Goal: Task Accomplishment & Management: Manage account settings

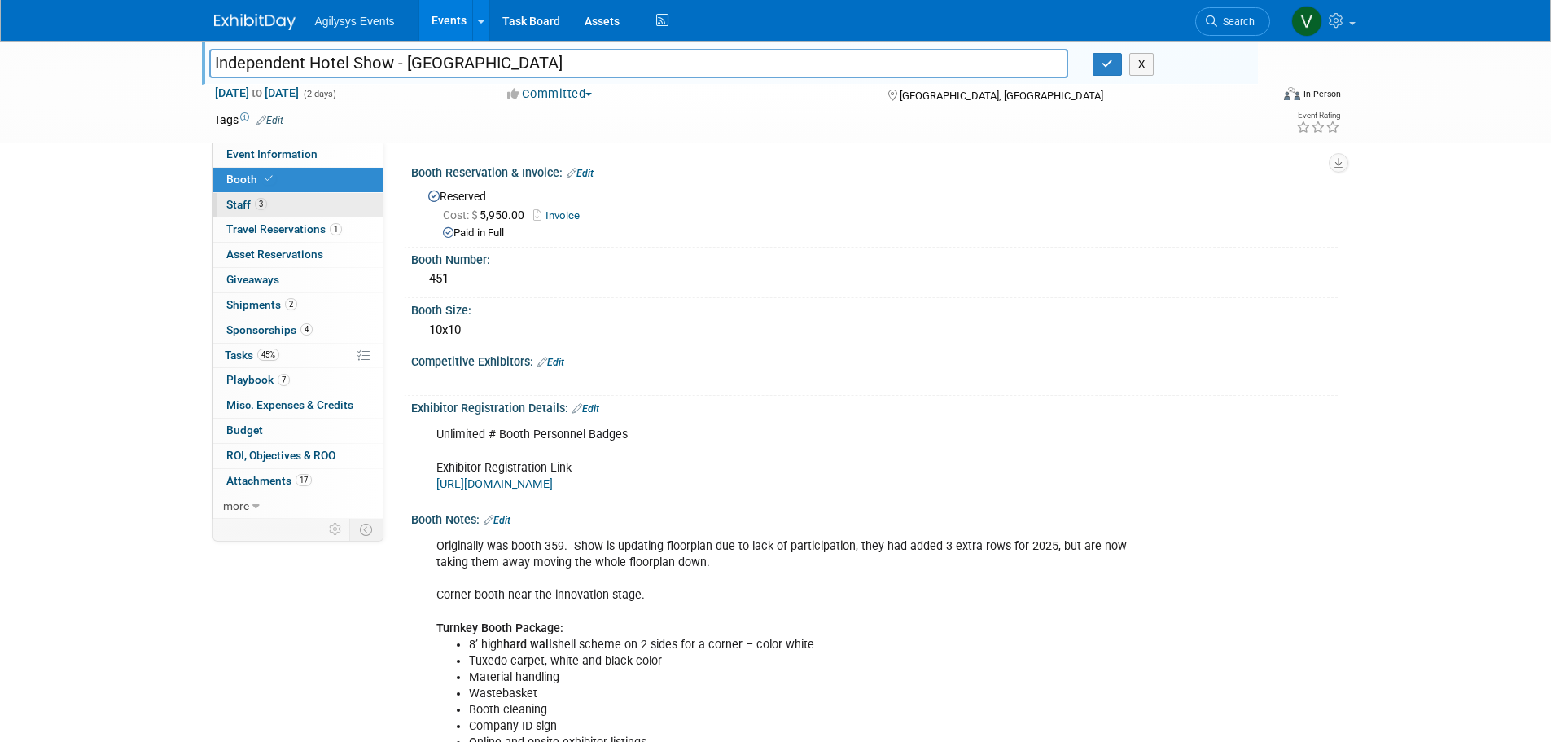
click at [250, 210] on span "Staff 3" at bounding box center [246, 204] width 41 height 13
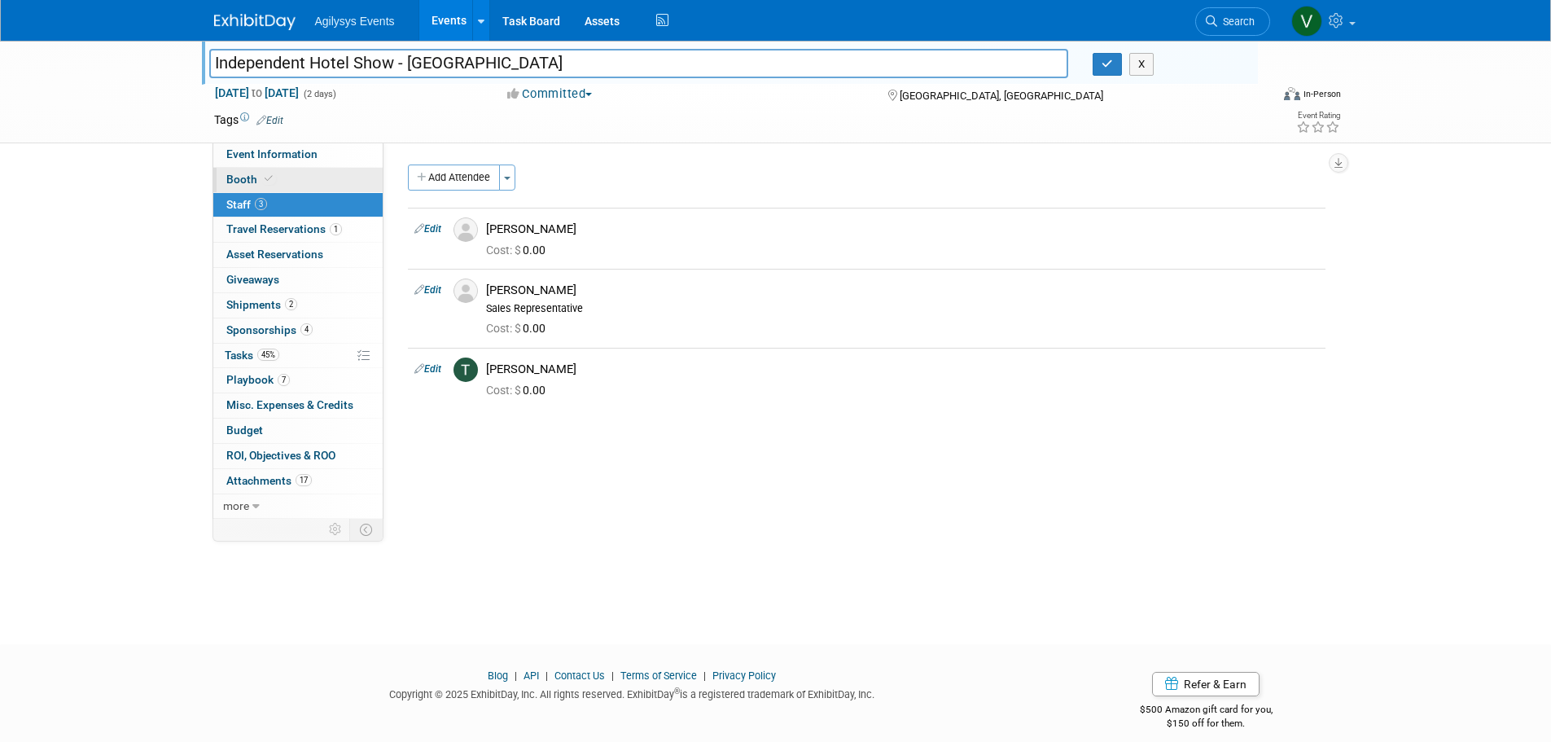
click at [290, 185] on link "Booth" at bounding box center [297, 180] width 169 height 24
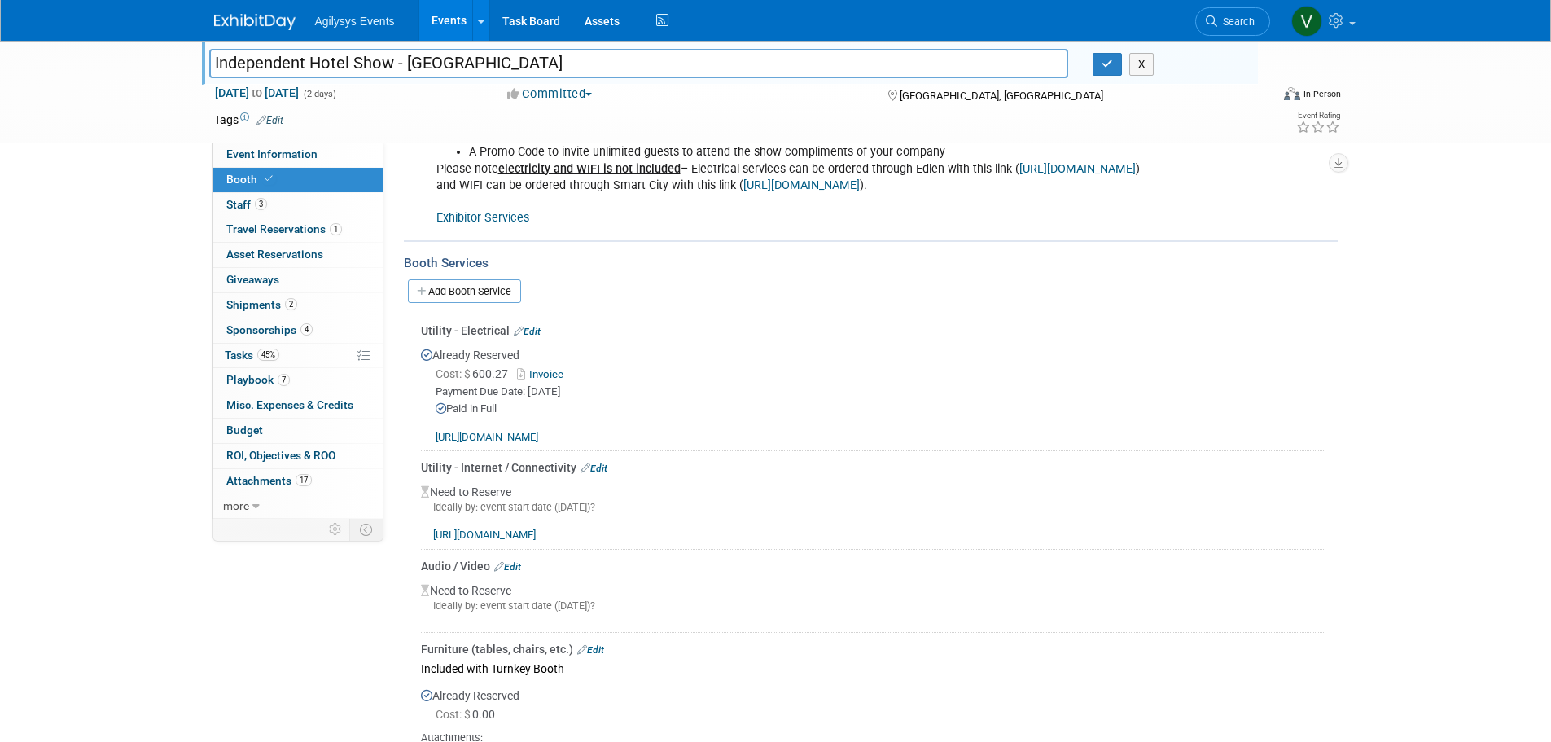
scroll to position [652, 0]
click at [599, 467] on link "Edit" at bounding box center [594, 472] width 27 height 11
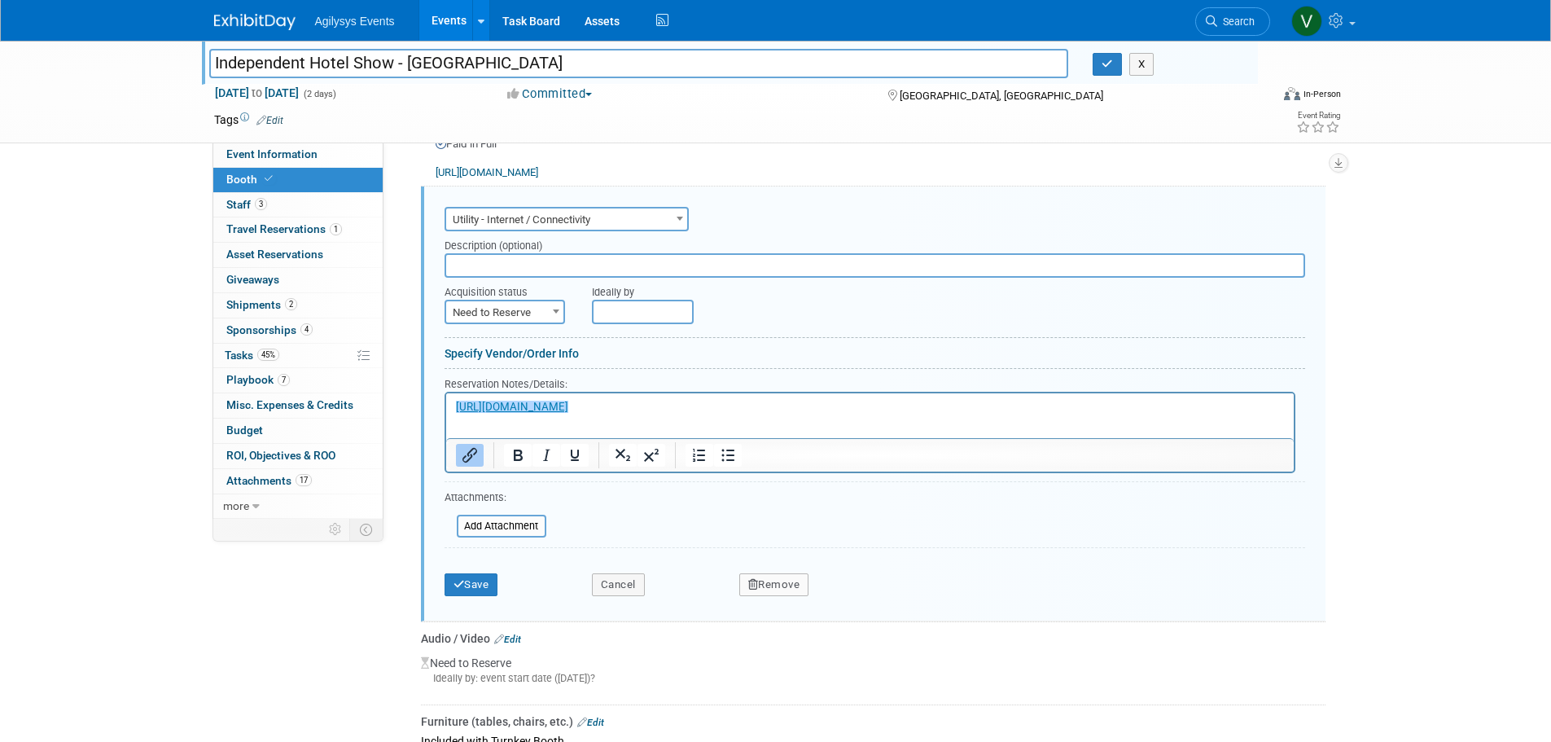
scroll to position [0, 0]
click at [503, 312] on span "Need to Reserve" at bounding box center [504, 312] width 117 height 23
select select "2"
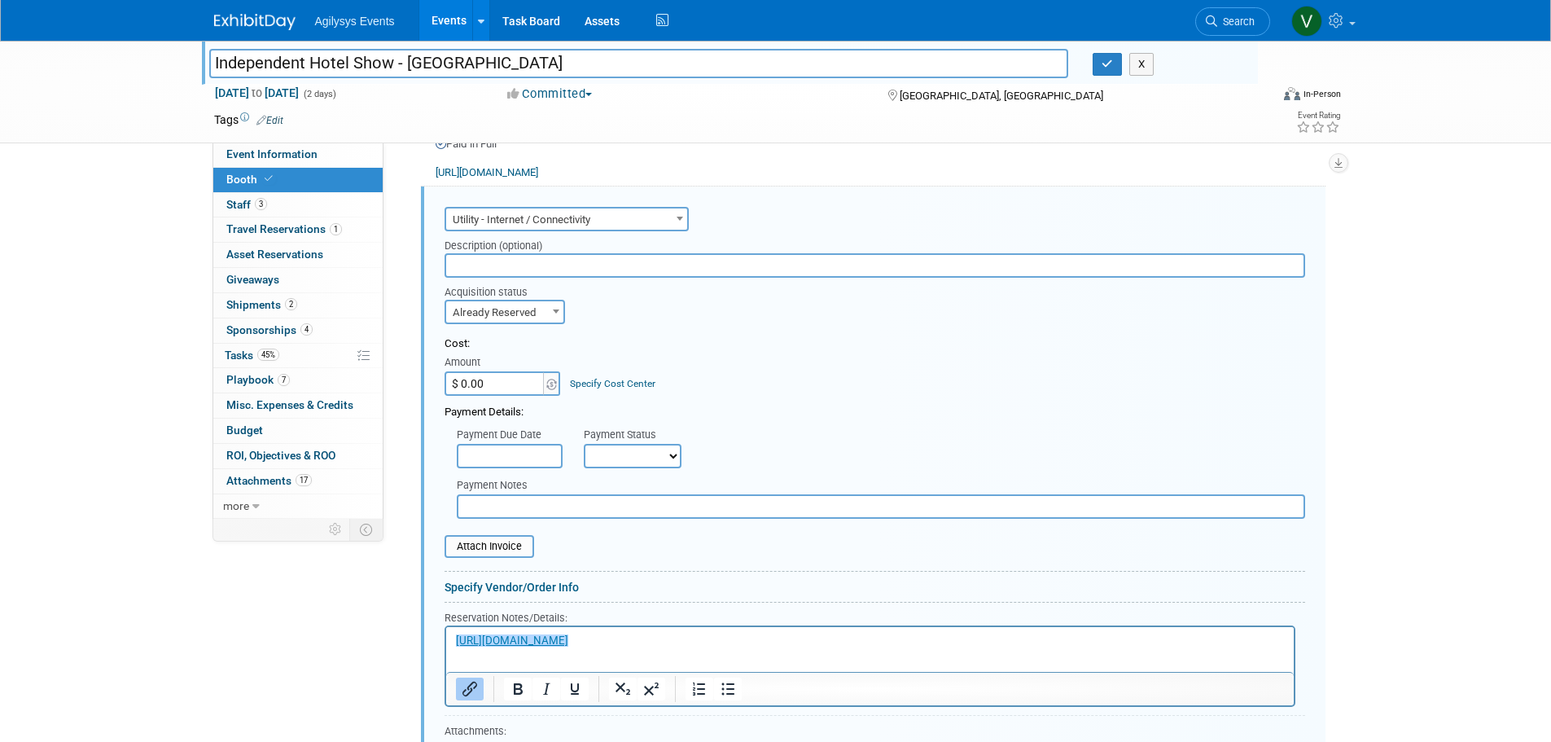
click at [513, 375] on input "$ 0.00" at bounding box center [496, 383] width 102 height 24
click at [499, 388] on input "$ 0.00" at bounding box center [496, 383] width 102 height 24
drag, startPoint x: 495, startPoint y: 384, endPoint x: 463, endPoint y: 384, distance: 32.6
click at [463, 384] on input "$ 0.00" at bounding box center [496, 383] width 102 height 24
paste input "8,085.82"
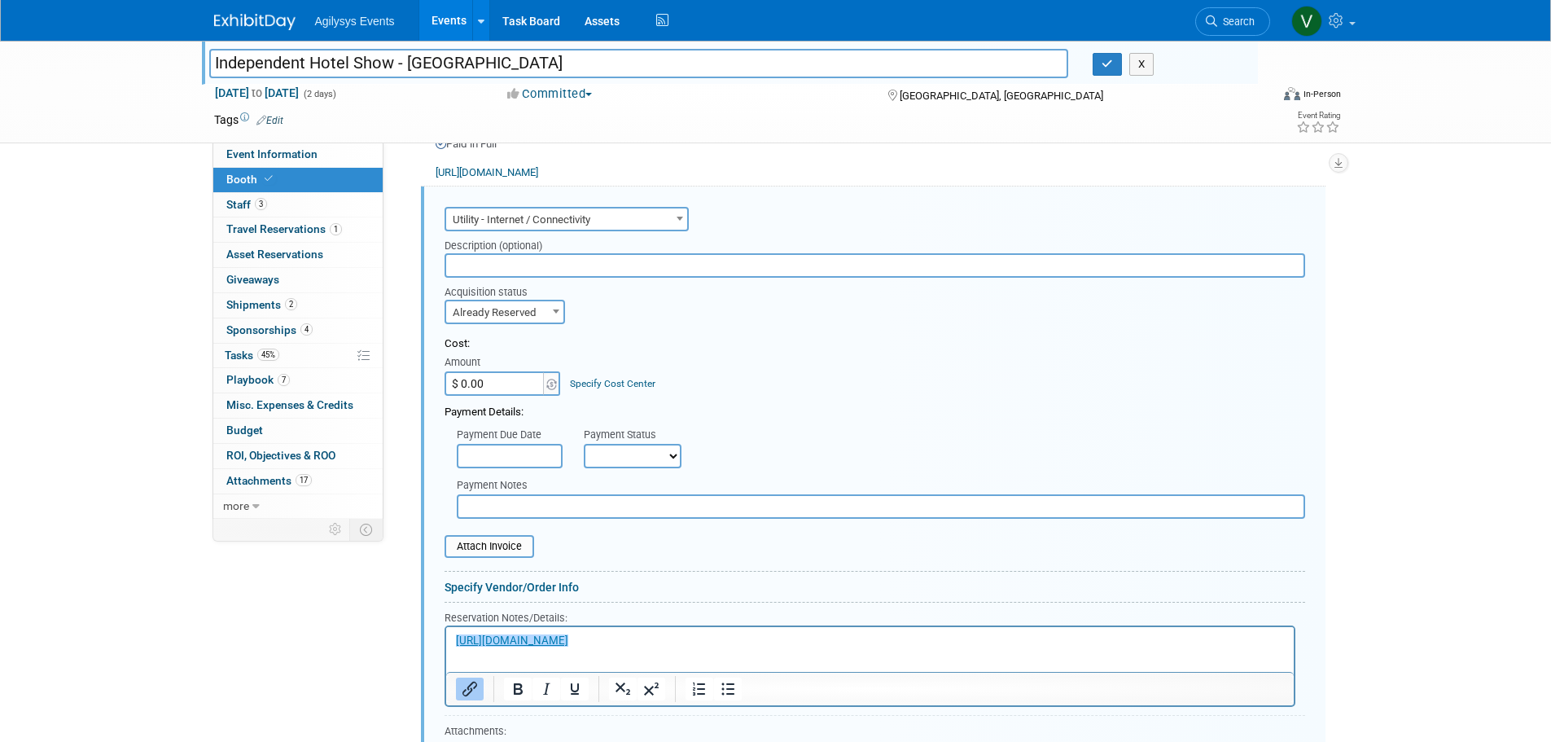
type input "$ 8,085.82"
click at [695, 376] on div "Cost: Amount $ 8,085.82 Specify Cost Center Cost Center -- Not Specified --" at bounding box center [875, 365] width 861 height 59
click at [526, 451] on input "text" at bounding box center [510, 456] width 106 height 24
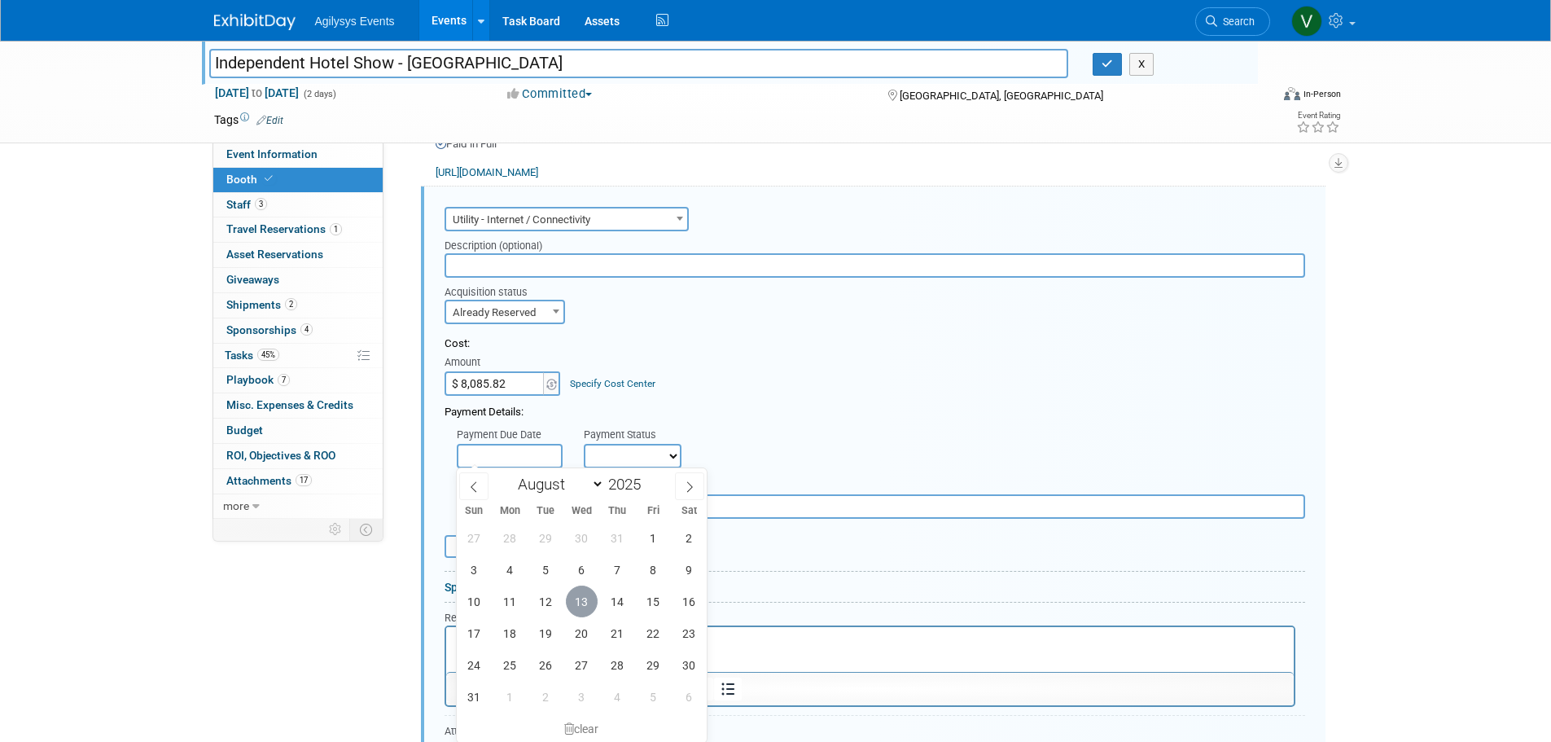
click at [589, 605] on span "13" at bounding box center [582, 602] width 32 height 32
type input "[DATE]"
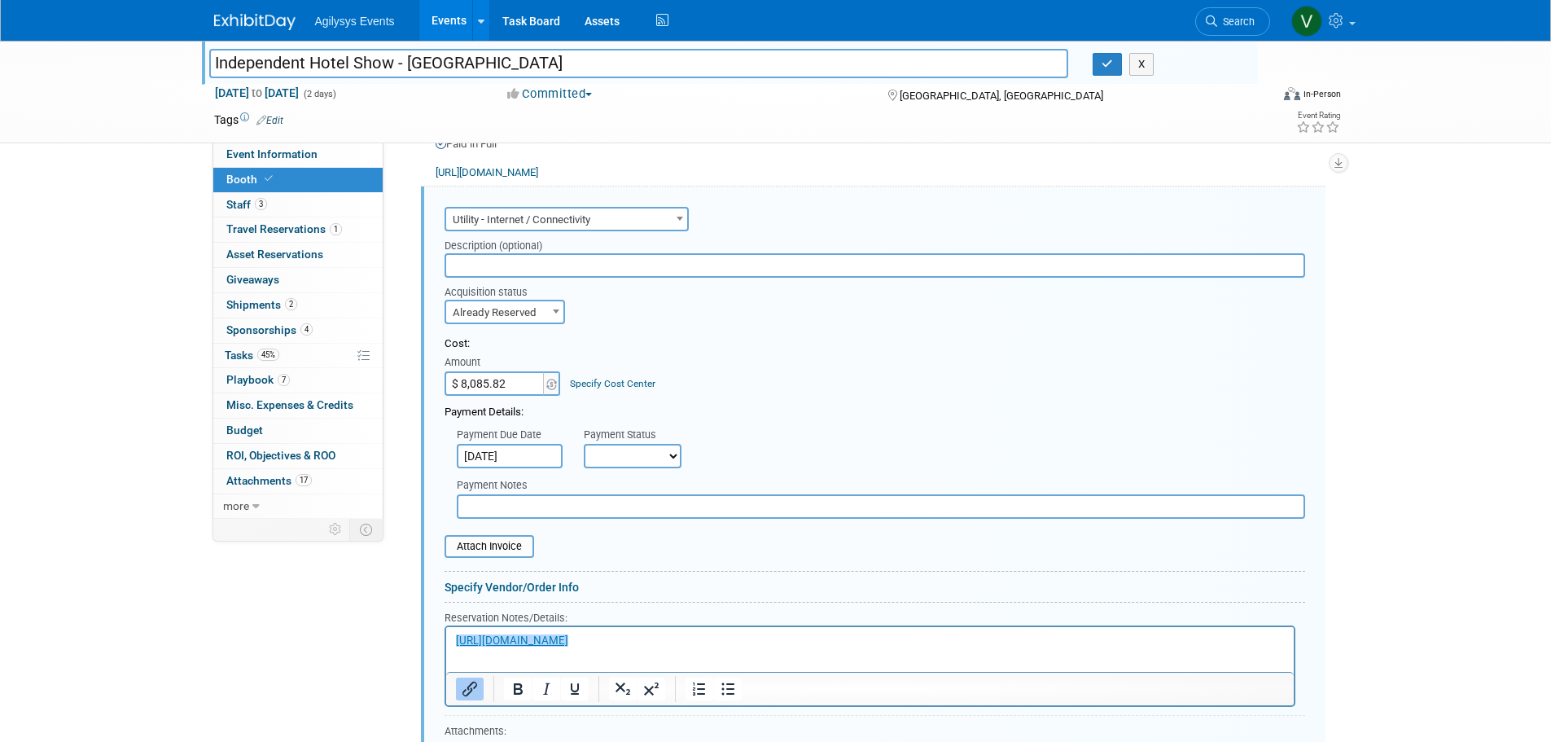
click at [641, 457] on select "Not Paid Yet Partially Paid Paid in Full" at bounding box center [633, 456] width 98 height 24
select select "1"
click at [584, 444] on select "Not Paid Yet Partially Paid Paid in Full" at bounding box center [633, 456] width 98 height 24
click at [524, 502] on input "text" at bounding box center [881, 506] width 849 height 24
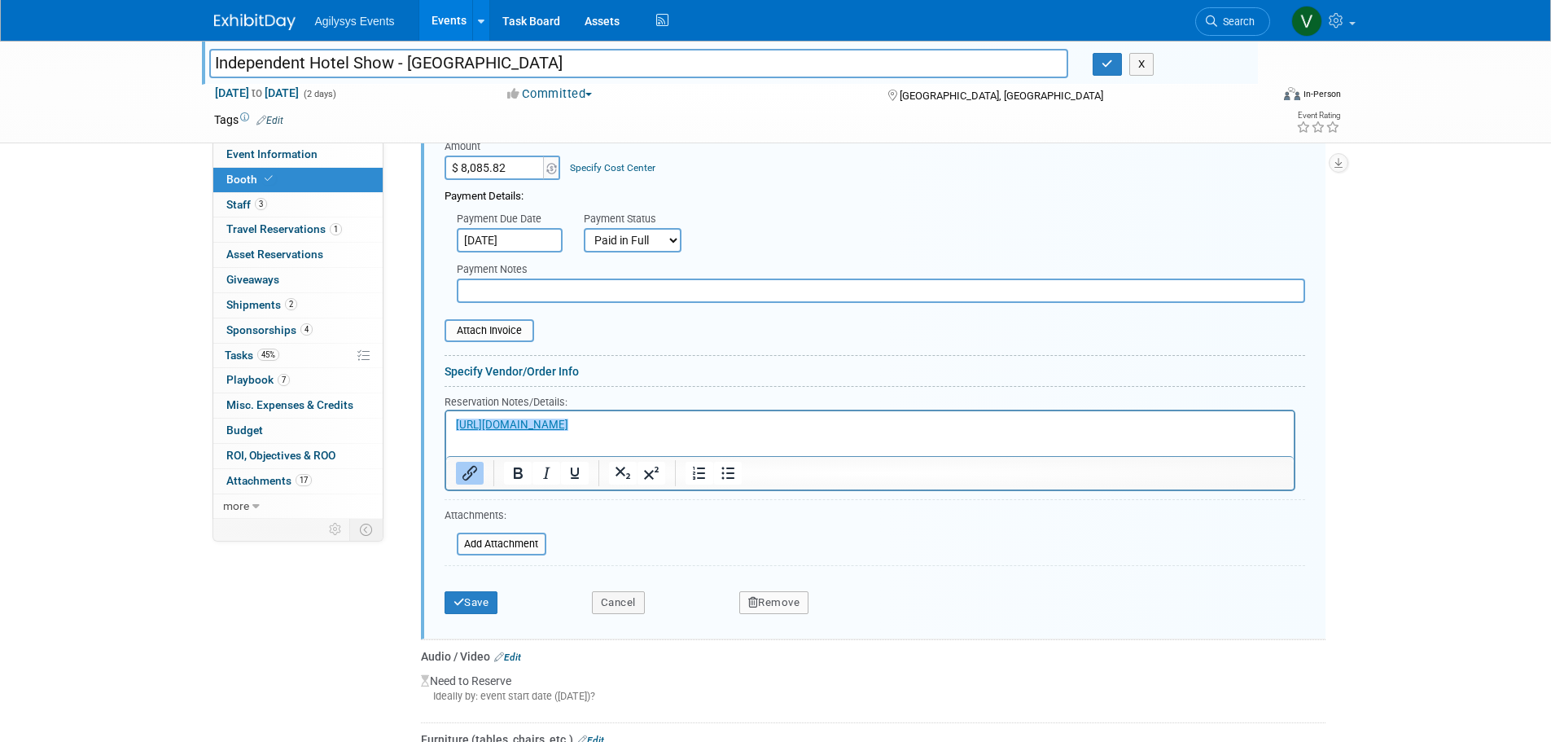
scroll to position [1165, 0]
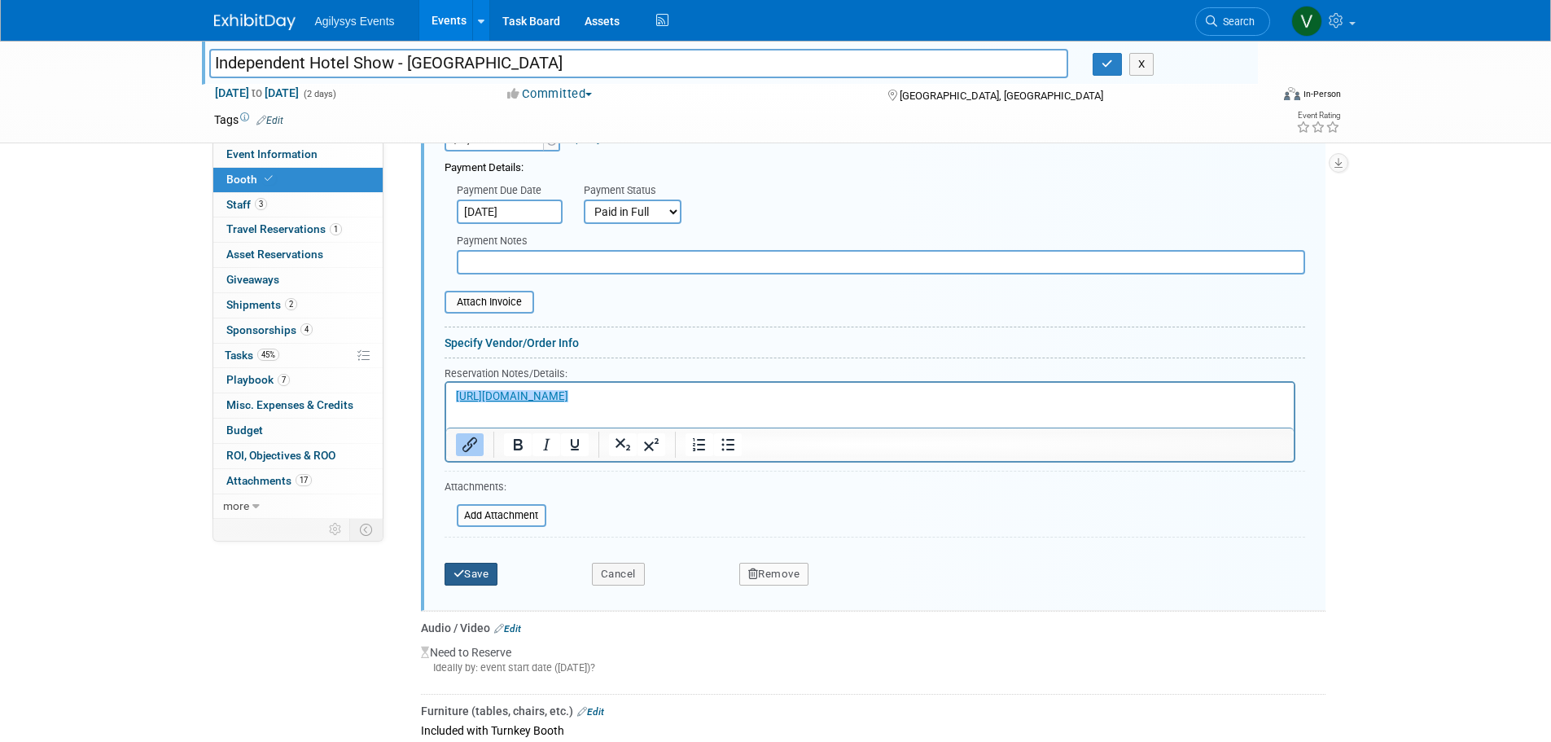
click at [491, 574] on button "Save" at bounding box center [472, 574] width 54 height 23
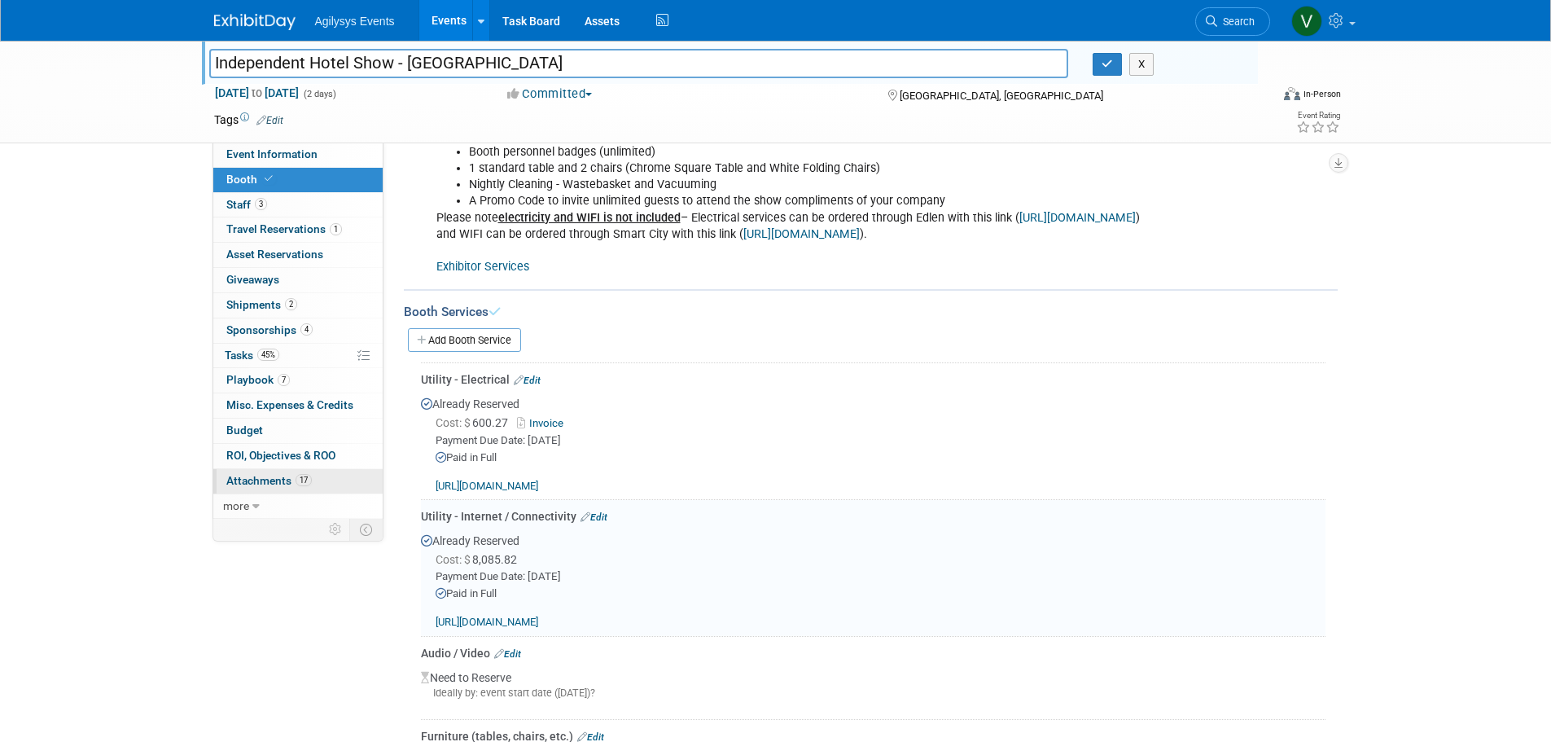
scroll to position [513, 0]
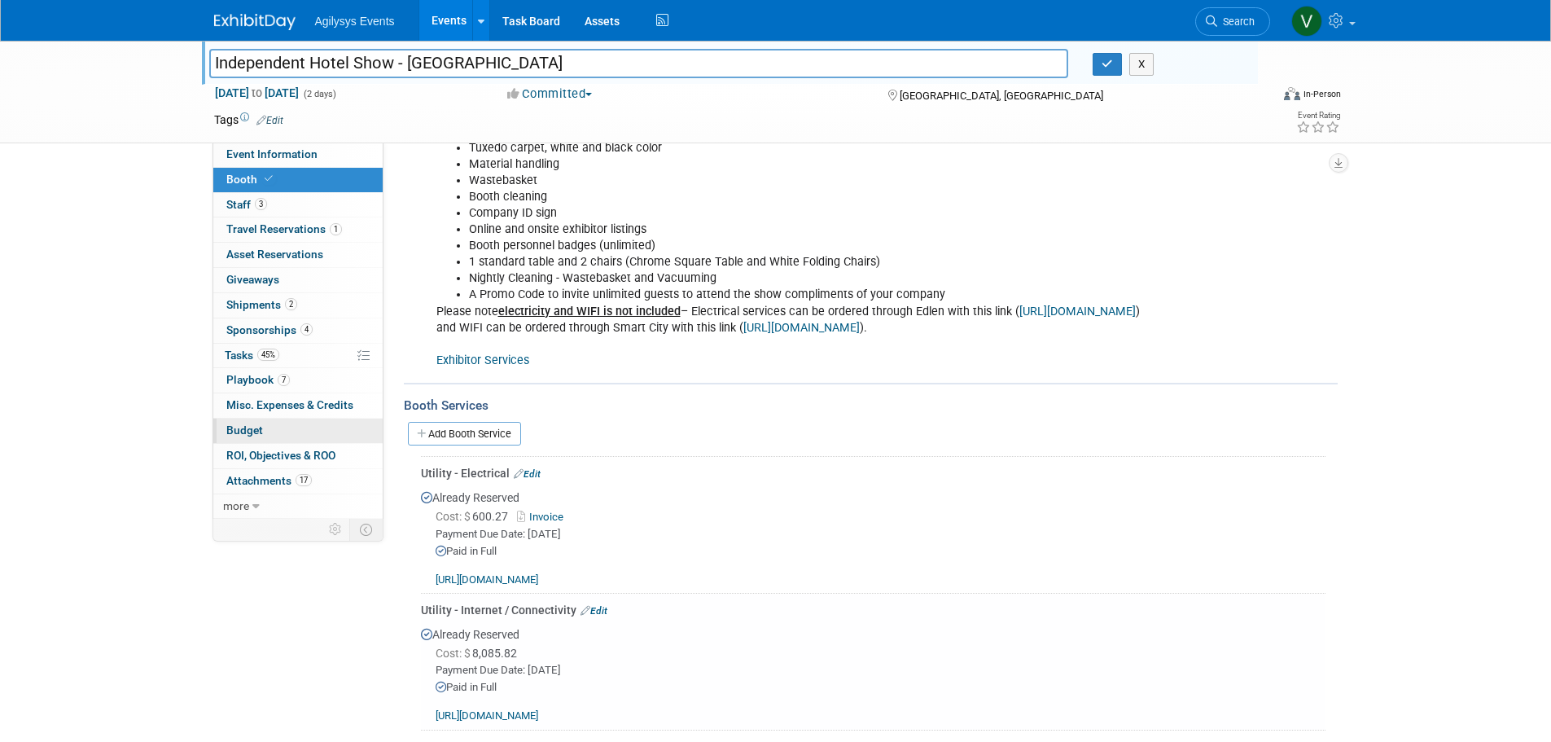
click at [260, 423] on link "Budget" at bounding box center [297, 431] width 169 height 24
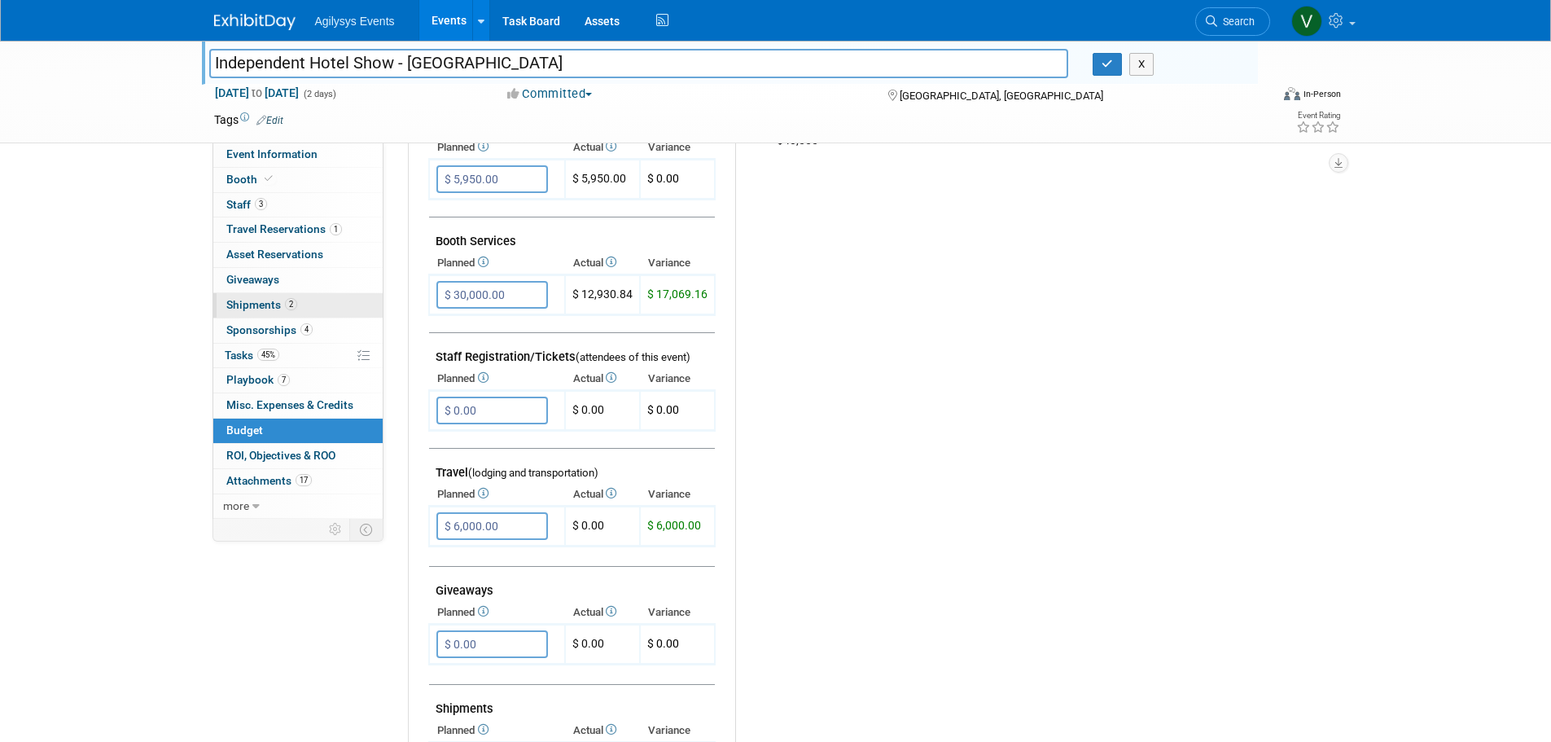
scroll to position [326, 0]
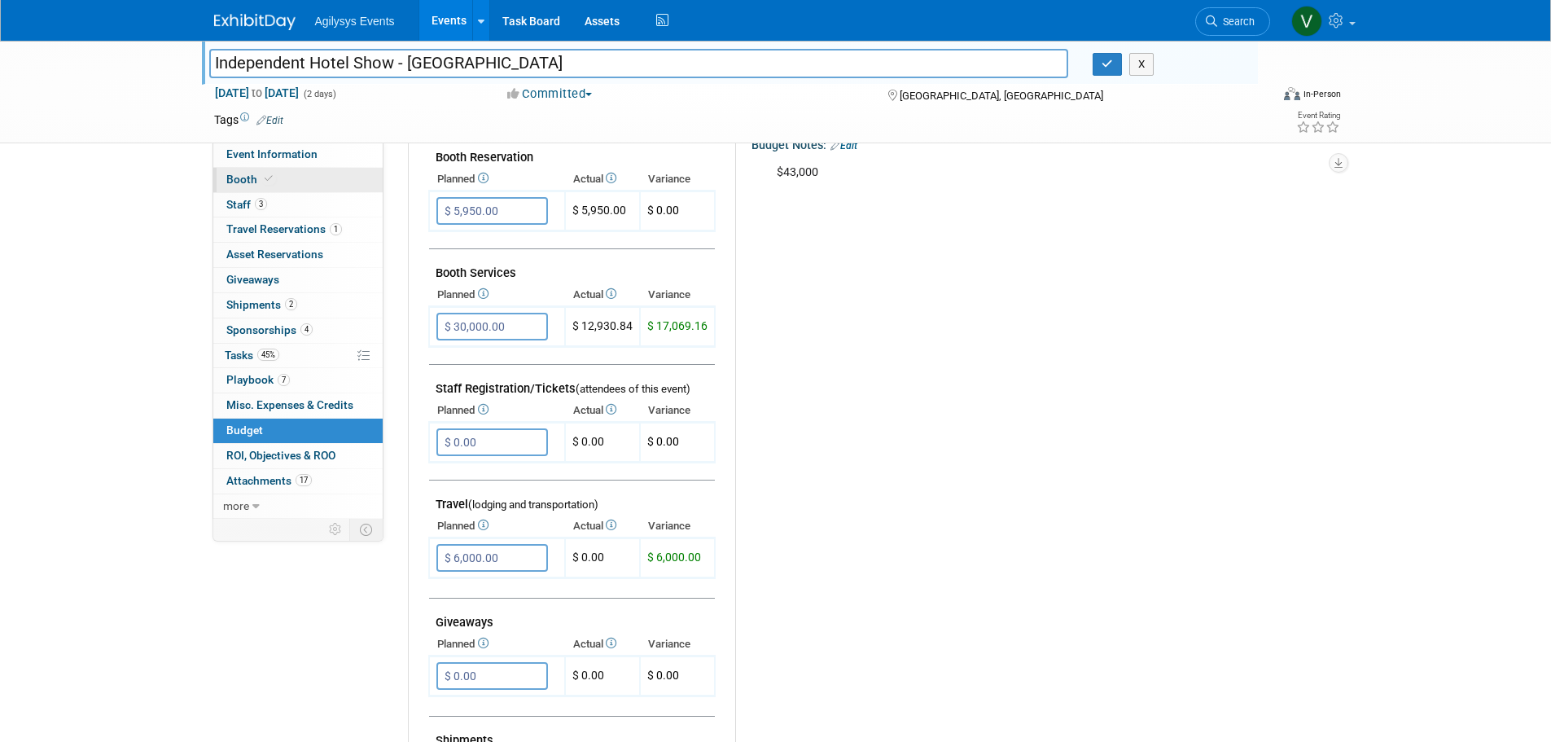
click at [250, 181] on span "Booth" at bounding box center [251, 179] width 50 height 13
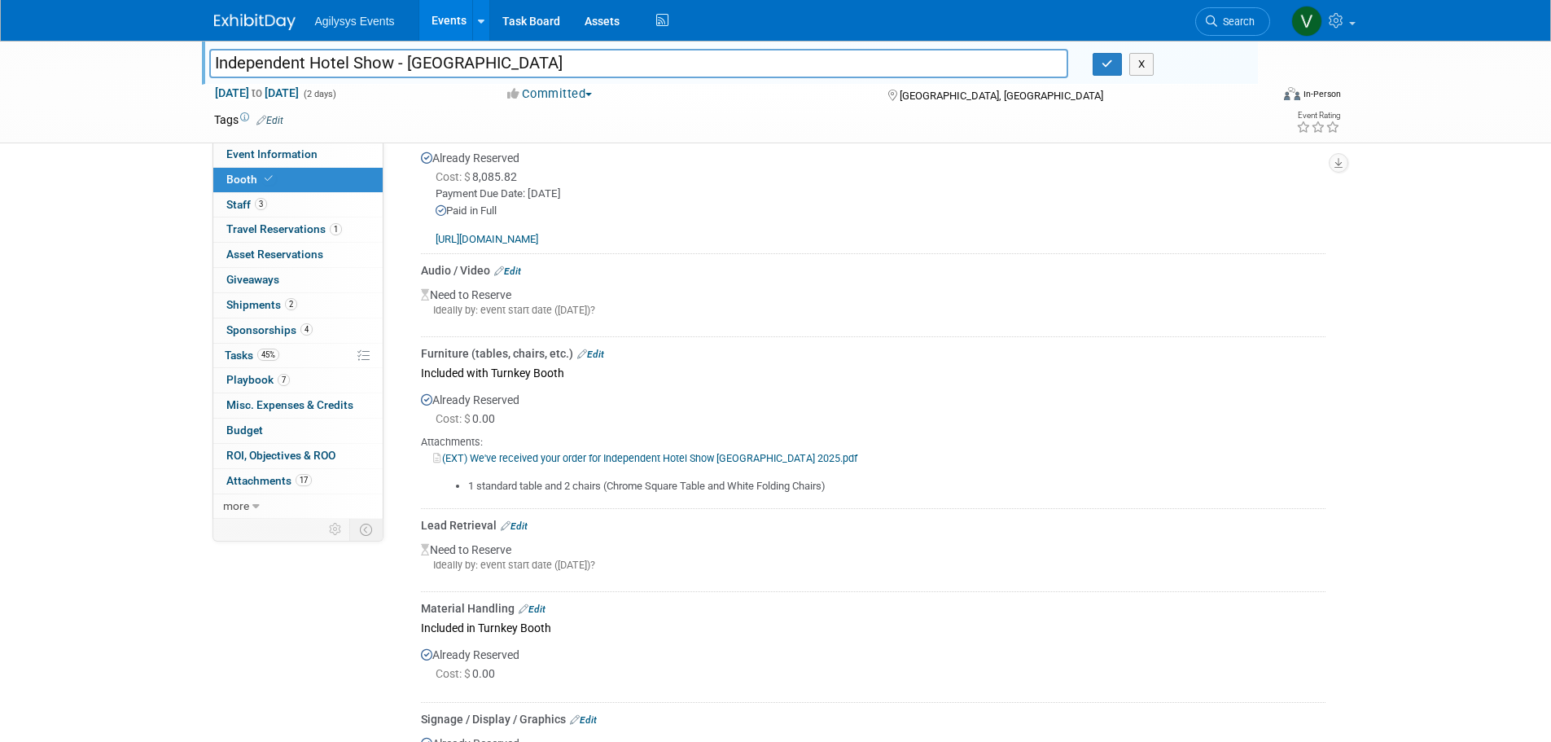
scroll to position [977, 0]
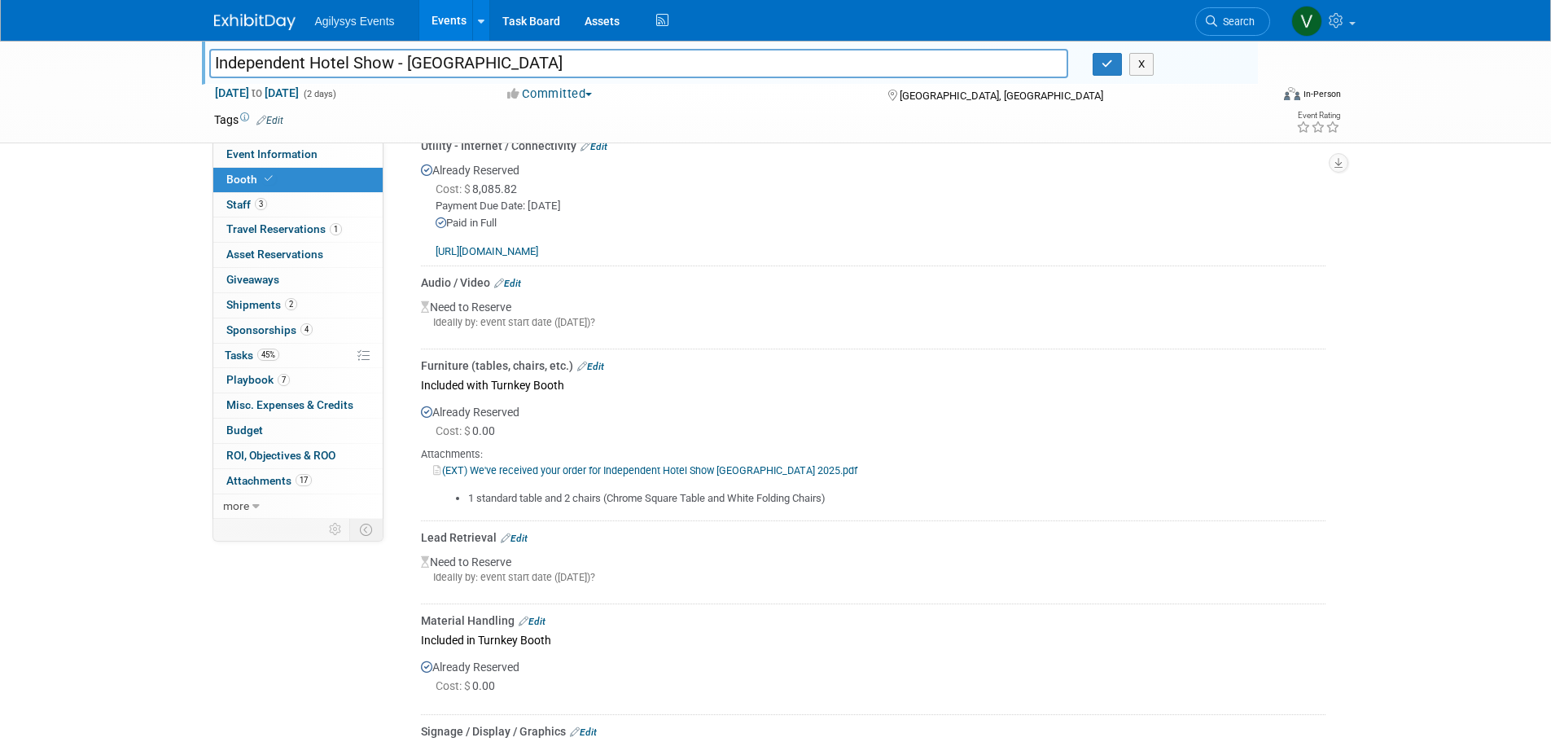
click at [518, 282] on link "Edit" at bounding box center [507, 283] width 27 height 11
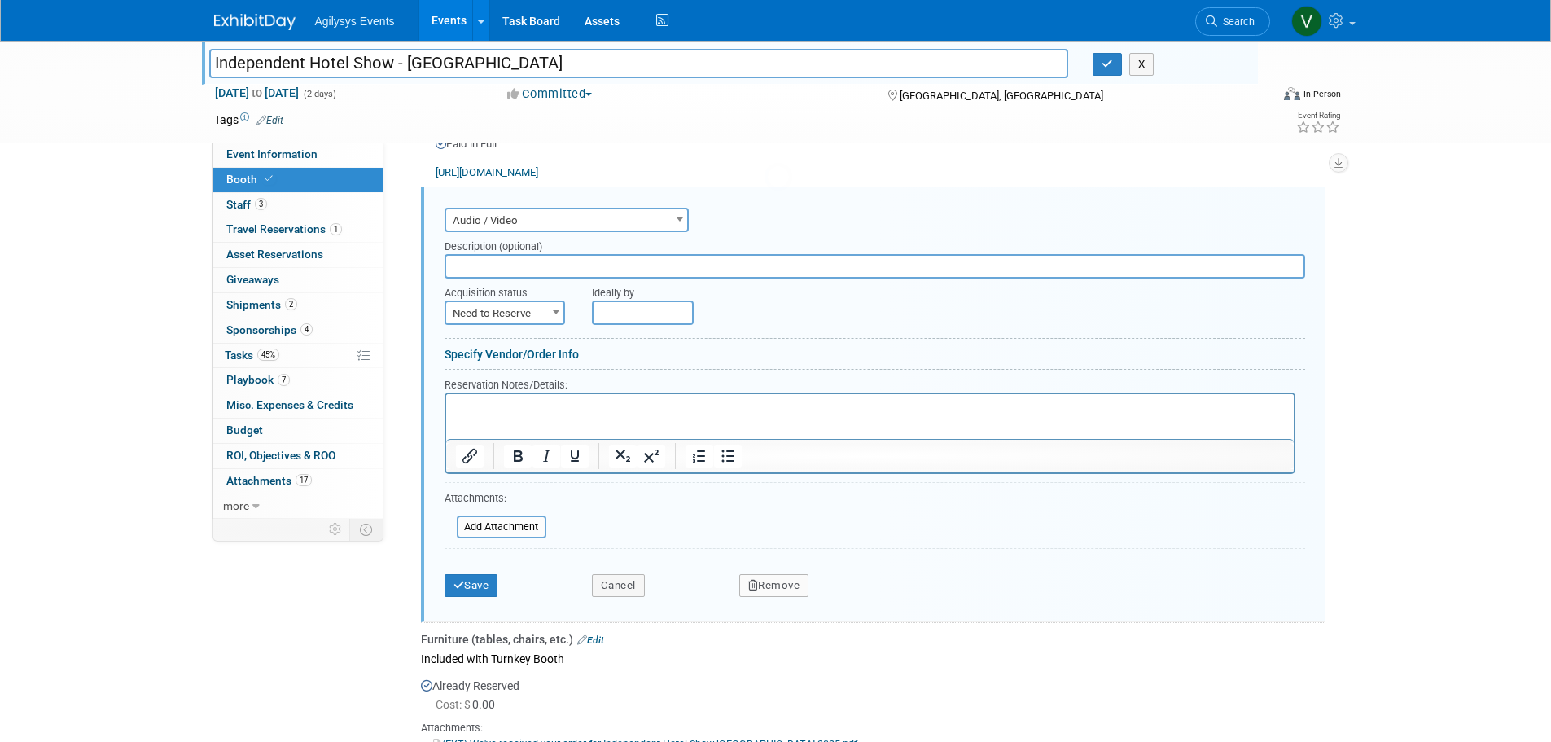
scroll to position [0, 0]
click at [506, 309] on span "Need to Reserve" at bounding box center [504, 313] width 117 height 23
select select "2"
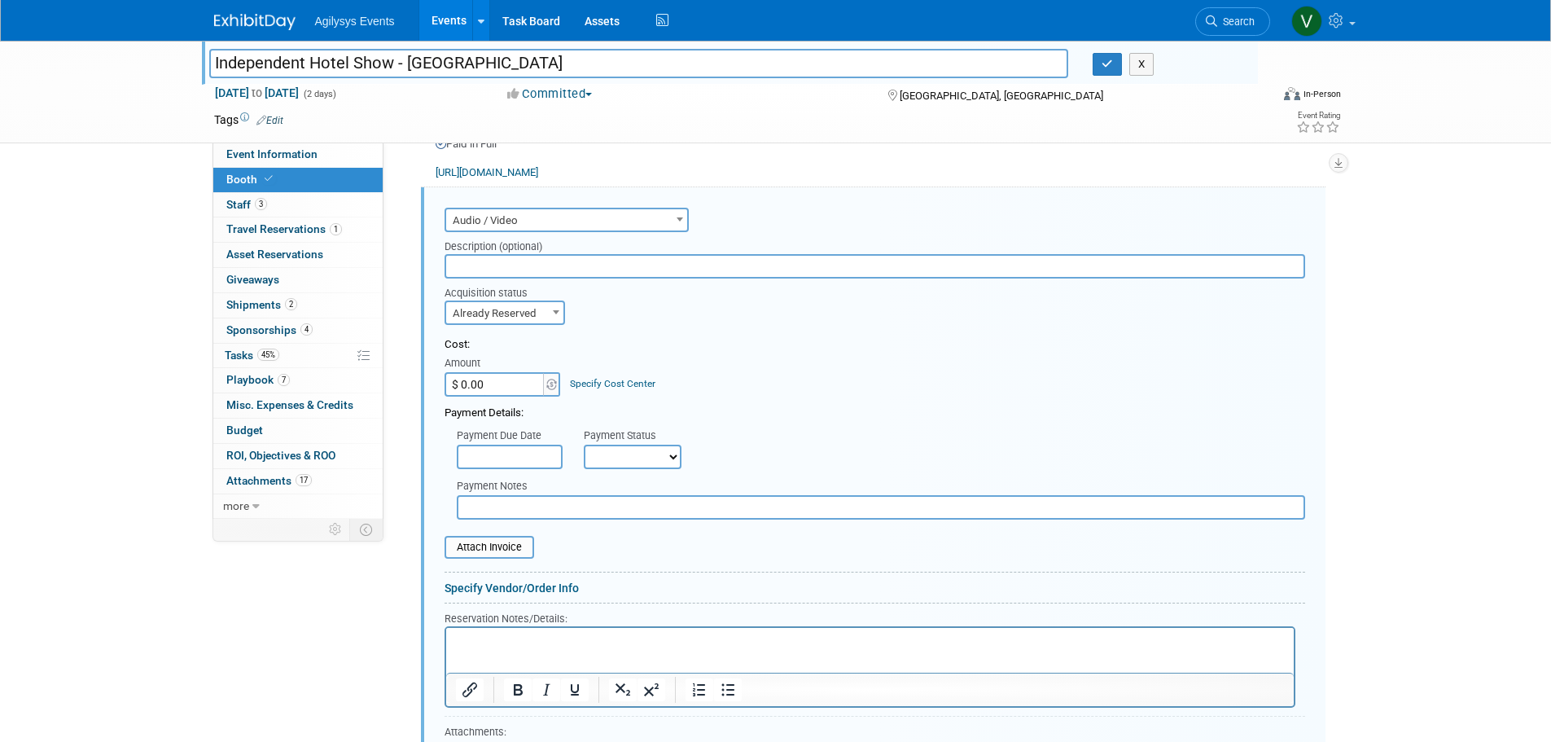
click at [518, 378] on input "$ 0.00" at bounding box center [496, 384] width 102 height 24
paste input "4,42"
type input "$ 4,420.00"
click at [501, 267] on input "text" at bounding box center [875, 266] width 861 height 24
click at [455, 264] on input "text" at bounding box center [875, 266] width 861 height 24
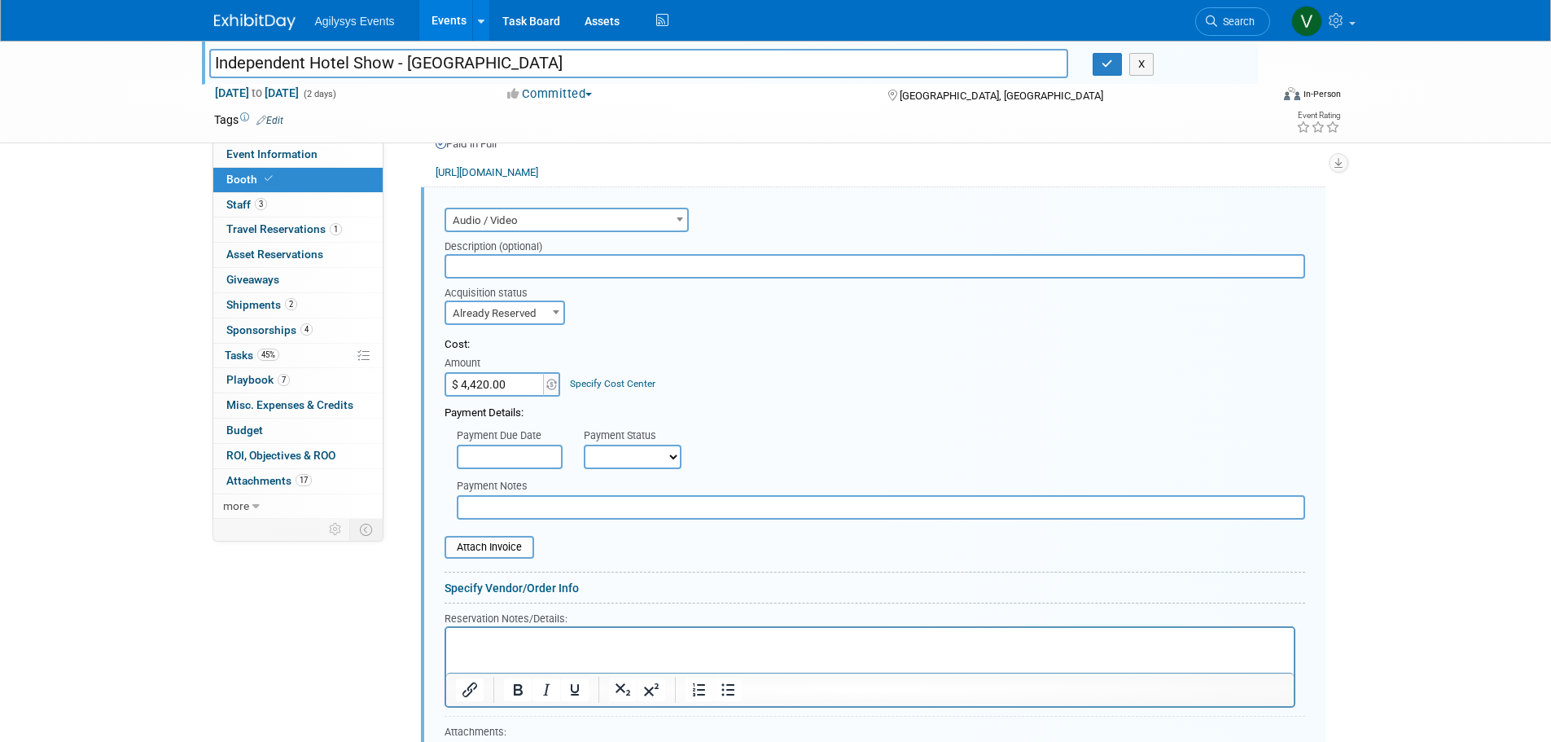
paste input "1 x 55-Inch Touchscreen table (white)"
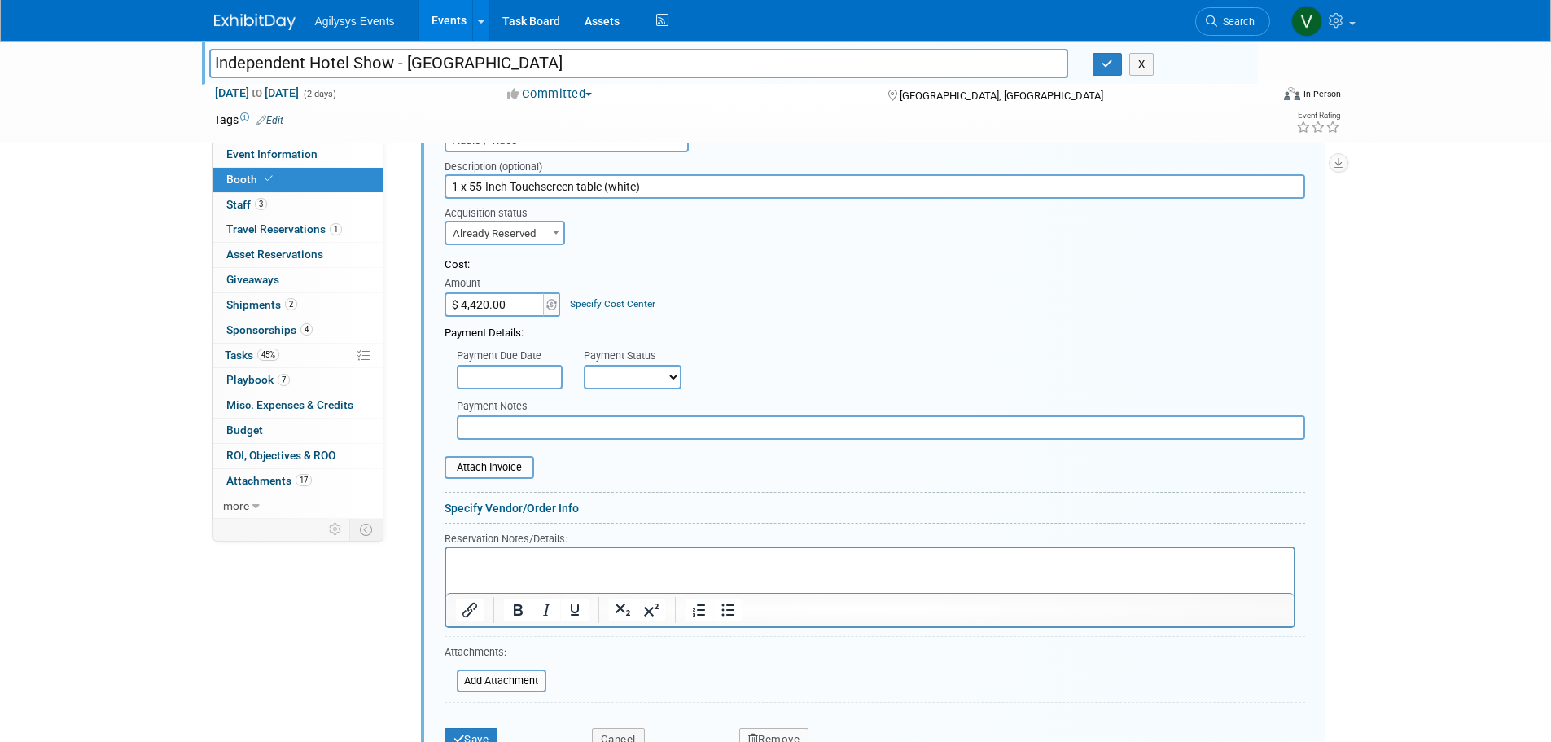
scroll to position [1138, 0]
type input "1 x 55-Inch Touchscreen table (white)"
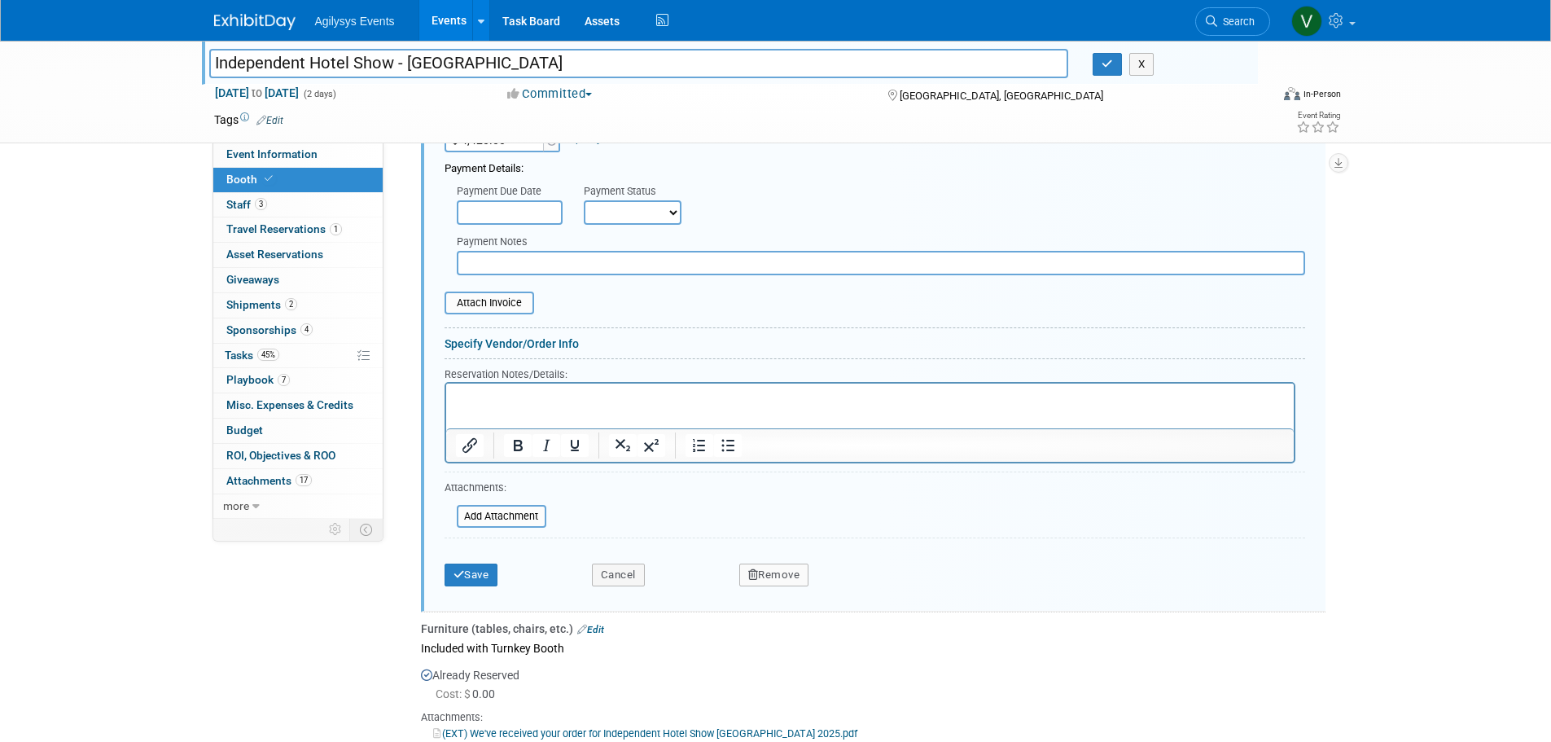
scroll to position [1219, 0]
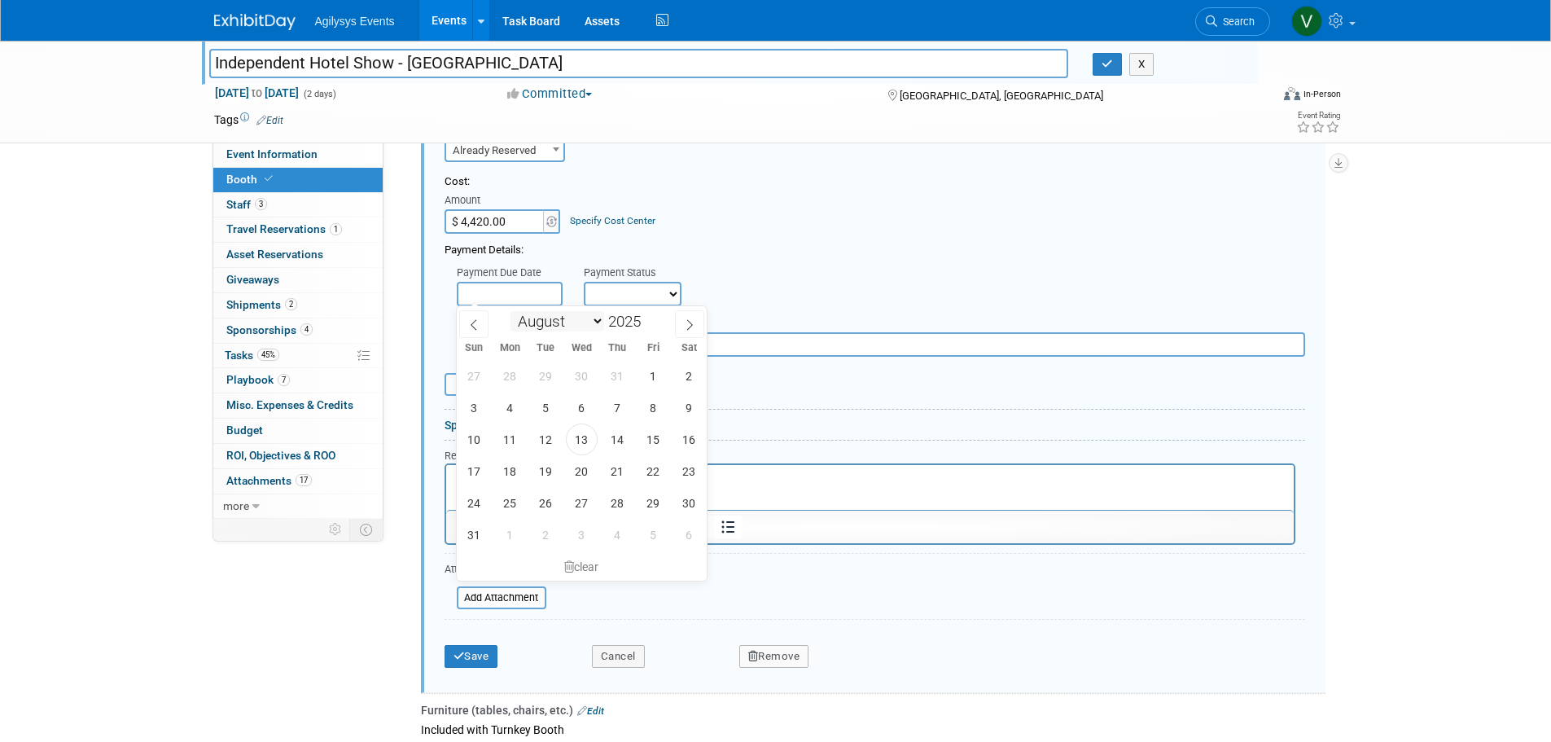
click at [542, 300] on input "text" at bounding box center [510, 294] width 106 height 24
click at [593, 442] on span "13" at bounding box center [582, 440] width 32 height 32
type input "[DATE]"
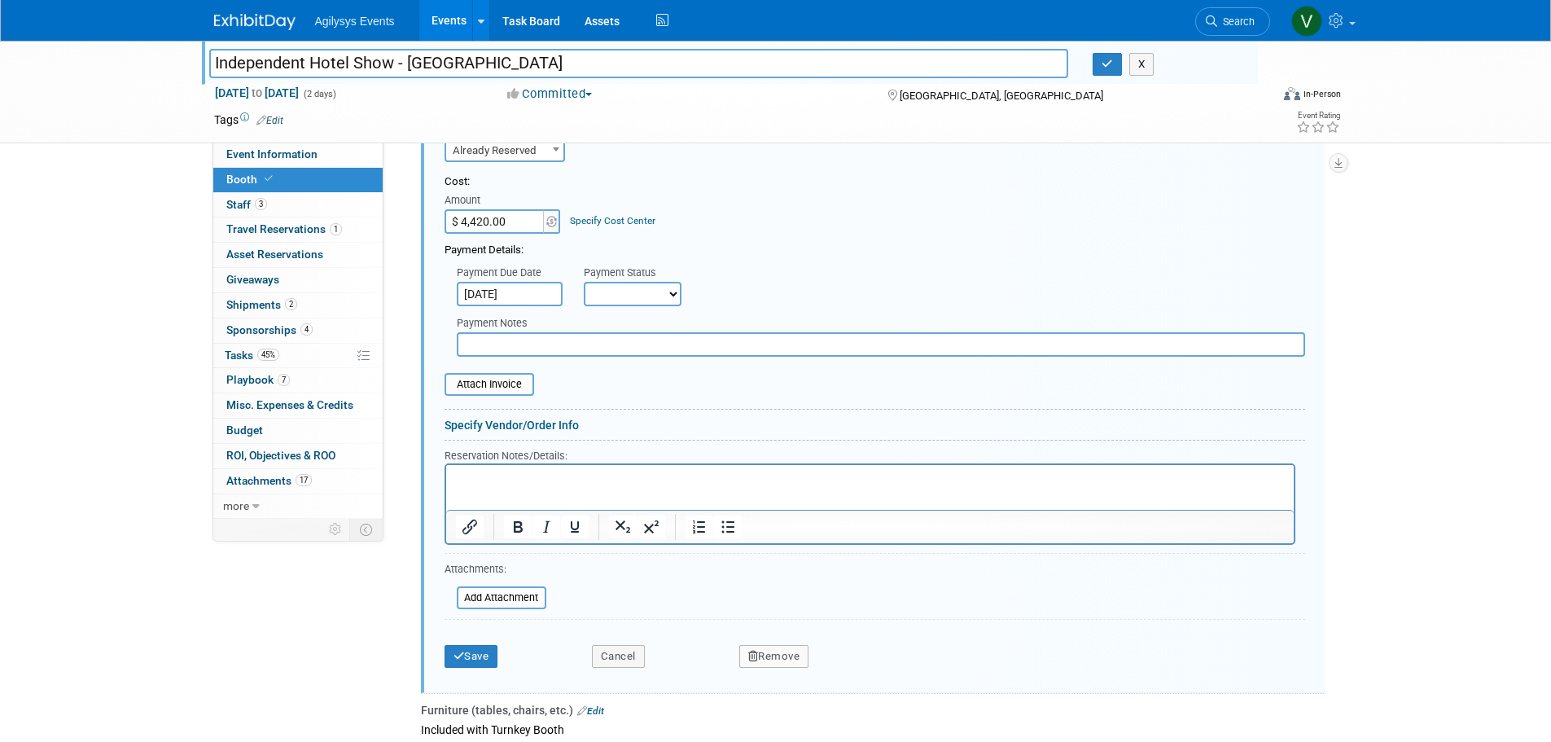
click at [630, 303] on select "Not Paid Yet Partially Paid Paid in Full" at bounding box center [633, 294] width 98 height 24
select select "3"
click at [584, 282] on select "Not Paid Yet Partially Paid Paid in Full" at bounding box center [633, 294] width 98 height 24
click at [466, 650] on button "Save" at bounding box center [472, 656] width 54 height 23
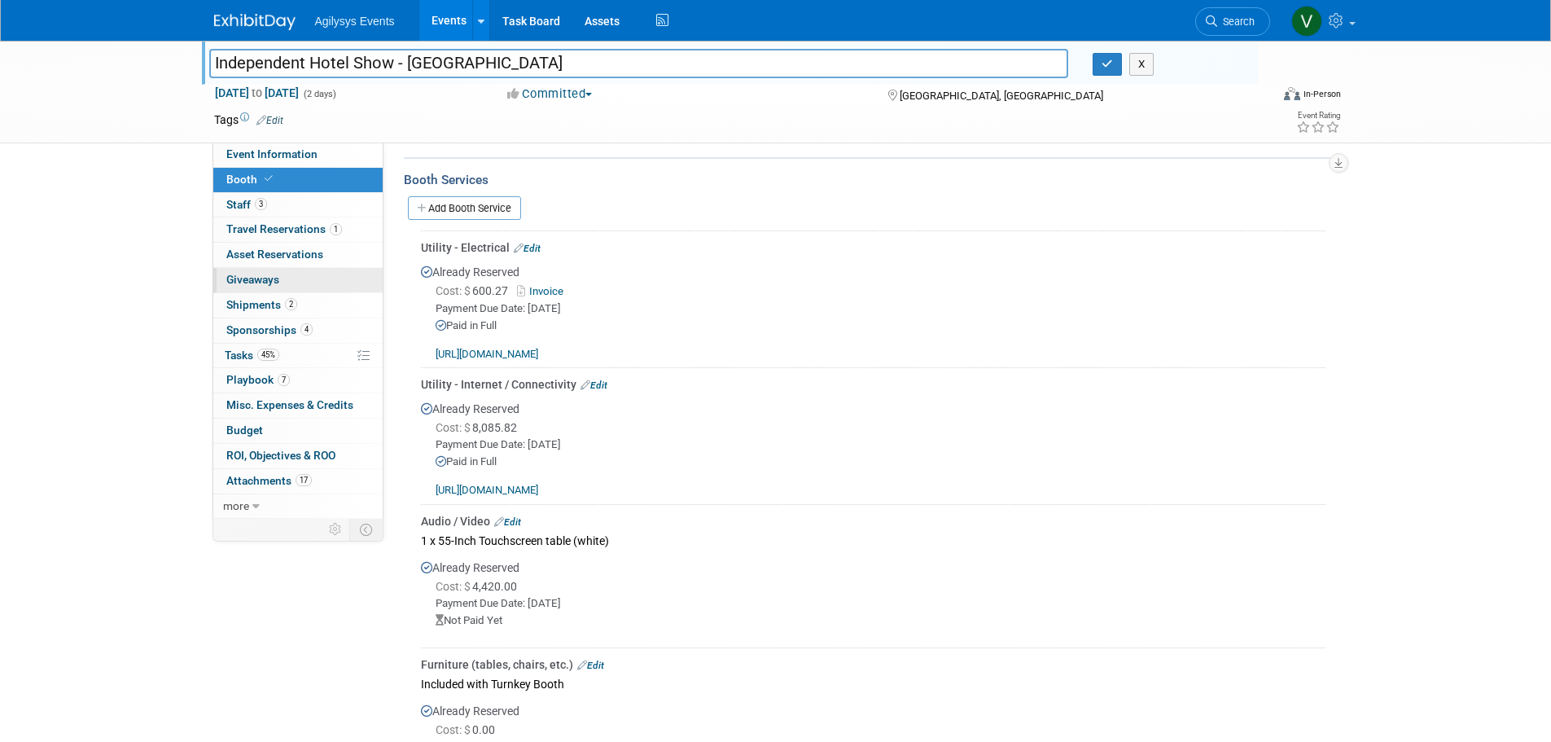
scroll to position [731, 0]
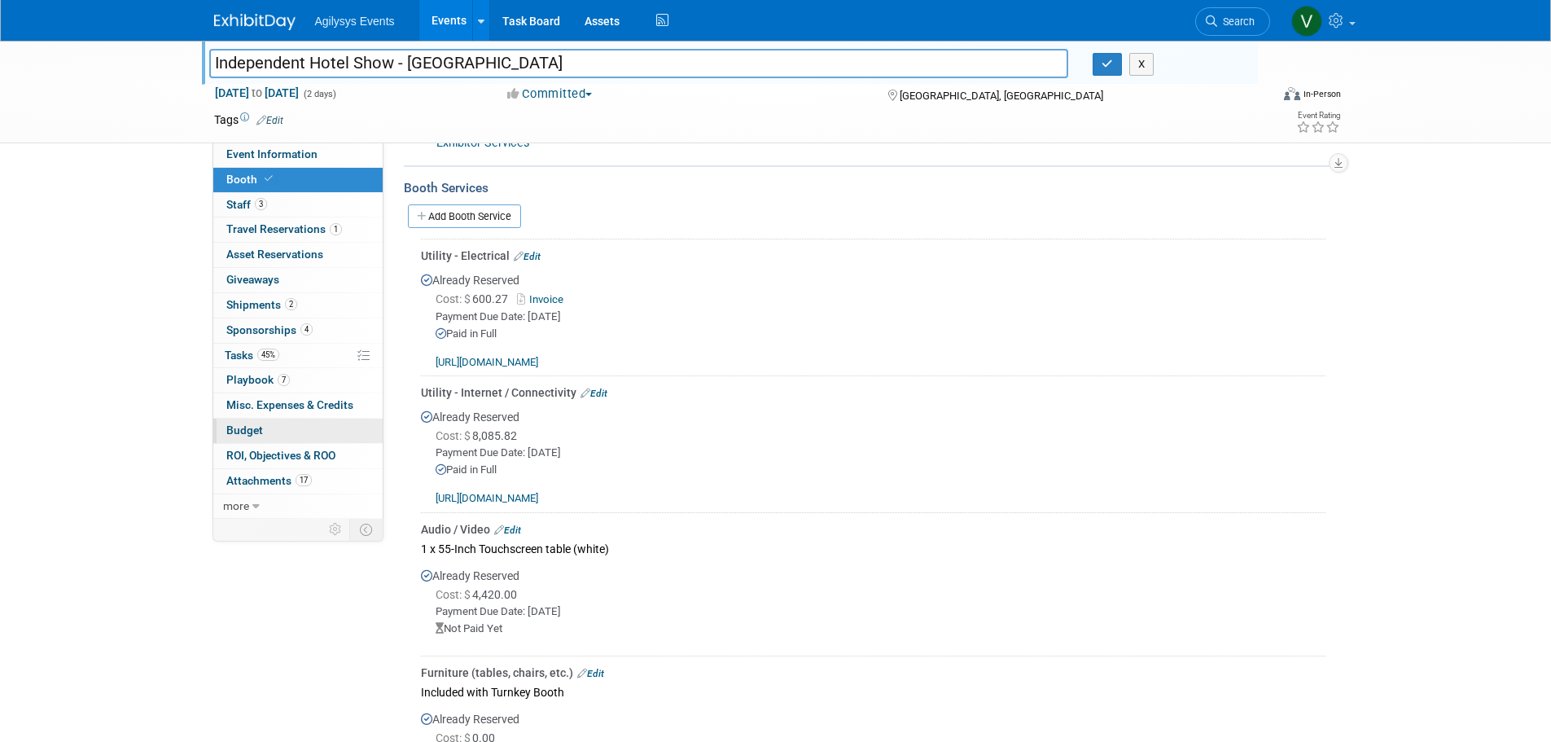
click at [264, 436] on link "Budget" at bounding box center [297, 431] width 169 height 24
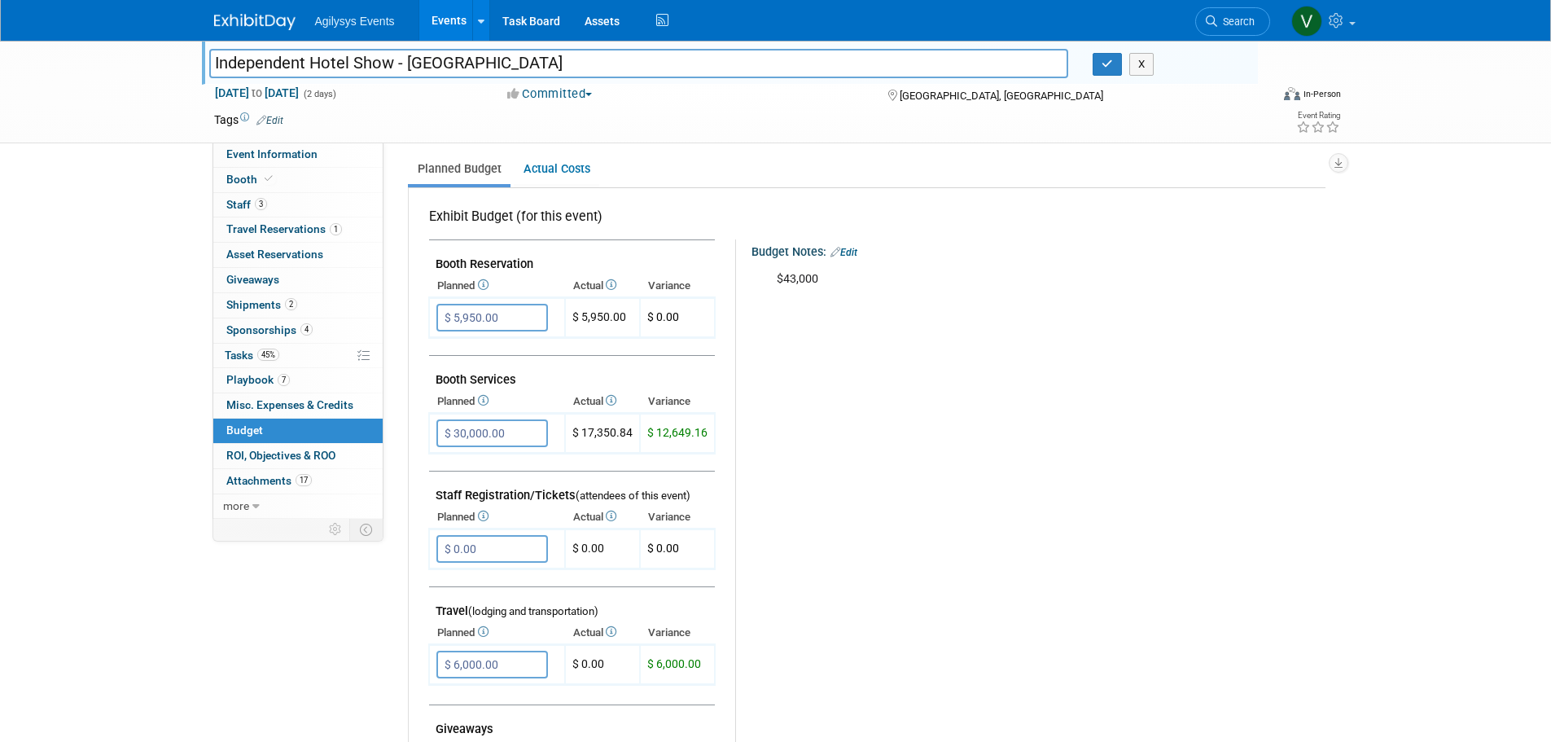
scroll to position [0, 0]
